Goal: Information Seeking & Learning: Learn about a topic

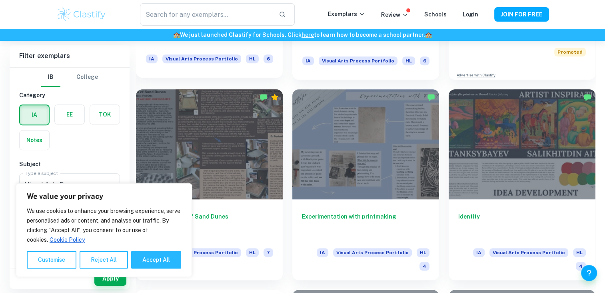
scroll to position [337, 0]
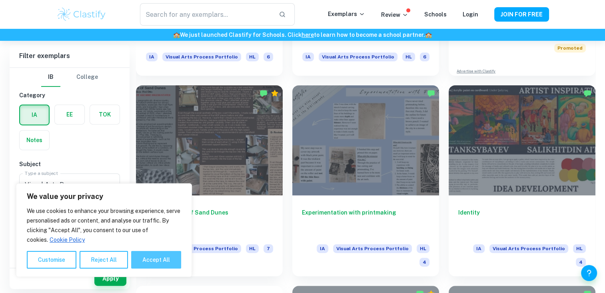
click at [169, 257] on button "Accept All" at bounding box center [156, 260] width 50 height 18
checkbox input "true"
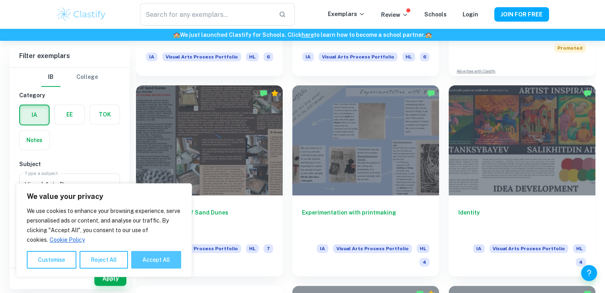
checkbox input "true"
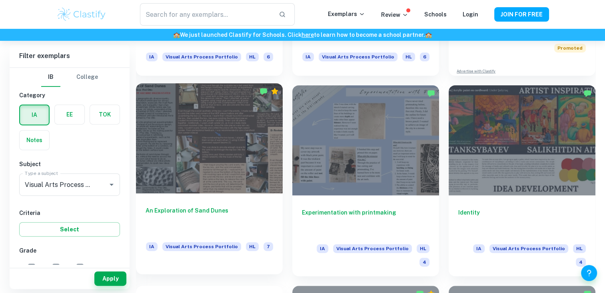
click at [204, 130] on div at bounding box center [209, 138] width 147 height 110
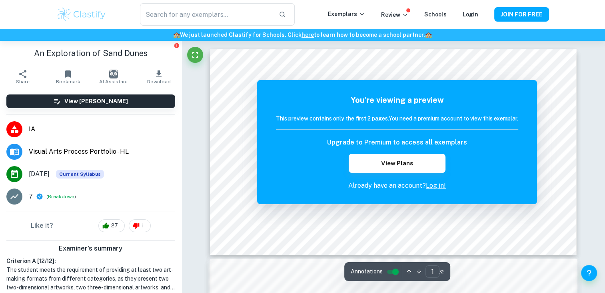
click at [29, 196] on p "7" at bounding box center [31, 197] width 4 height 10
click at [37, 196] on icon at bounding box center [40, 197] width 6 height 6
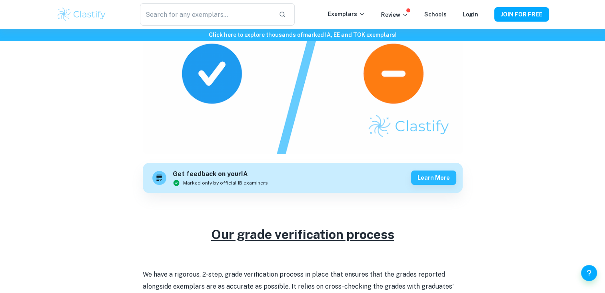
scroll to position [125, 0]
